Goal: Task Accomplishment & Management: Manage account settings

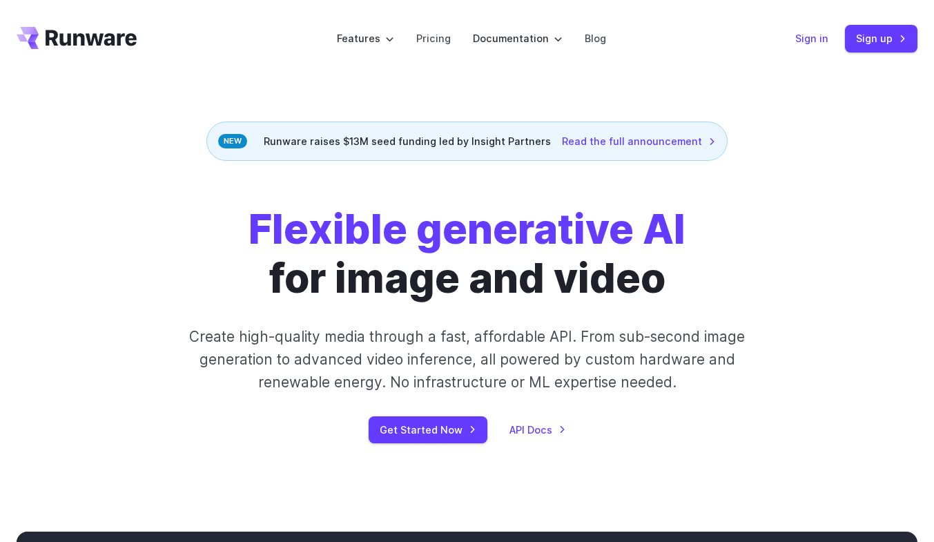
click at [798, 37] on link "Sign in" at bounding box center [811, 38] width 33 height 16
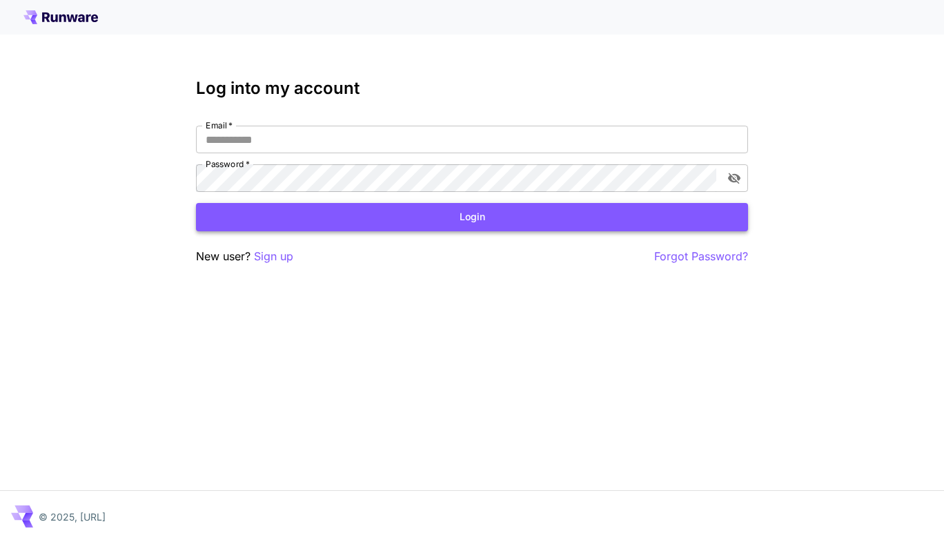
type input "**********"
click at [232, 222] on button "Login" at bounding box center [472, 217] width 552 height 28
